Goal: Check status

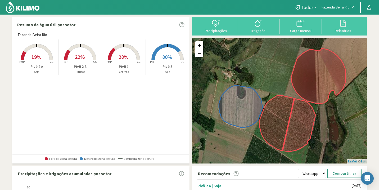
click at [158, 56] on rect at bounding box center [167, 60] width 42 height 42
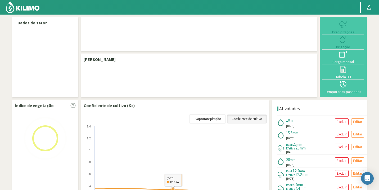
select select "96: Object"
select select "3: Object"
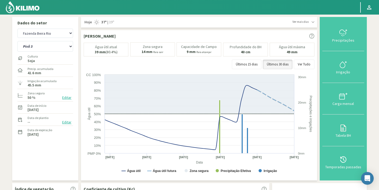
click at [16, 8] on img at bounding box center [22, 7] width 35 height 13
